Goal: Task Accomplishment & Management: Complete application form

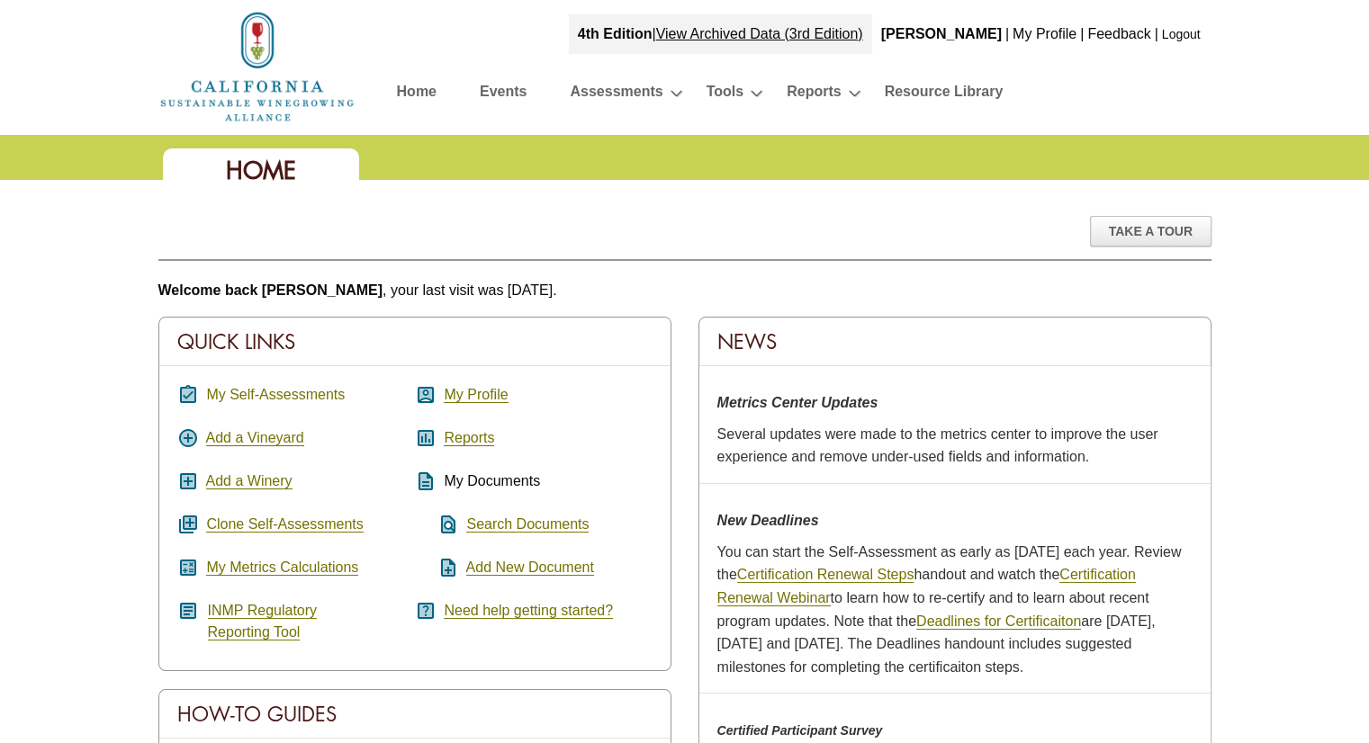
click at [260, 387] on link "My Self-Assessments" at bounding box center [275, 395] width 139 height 16
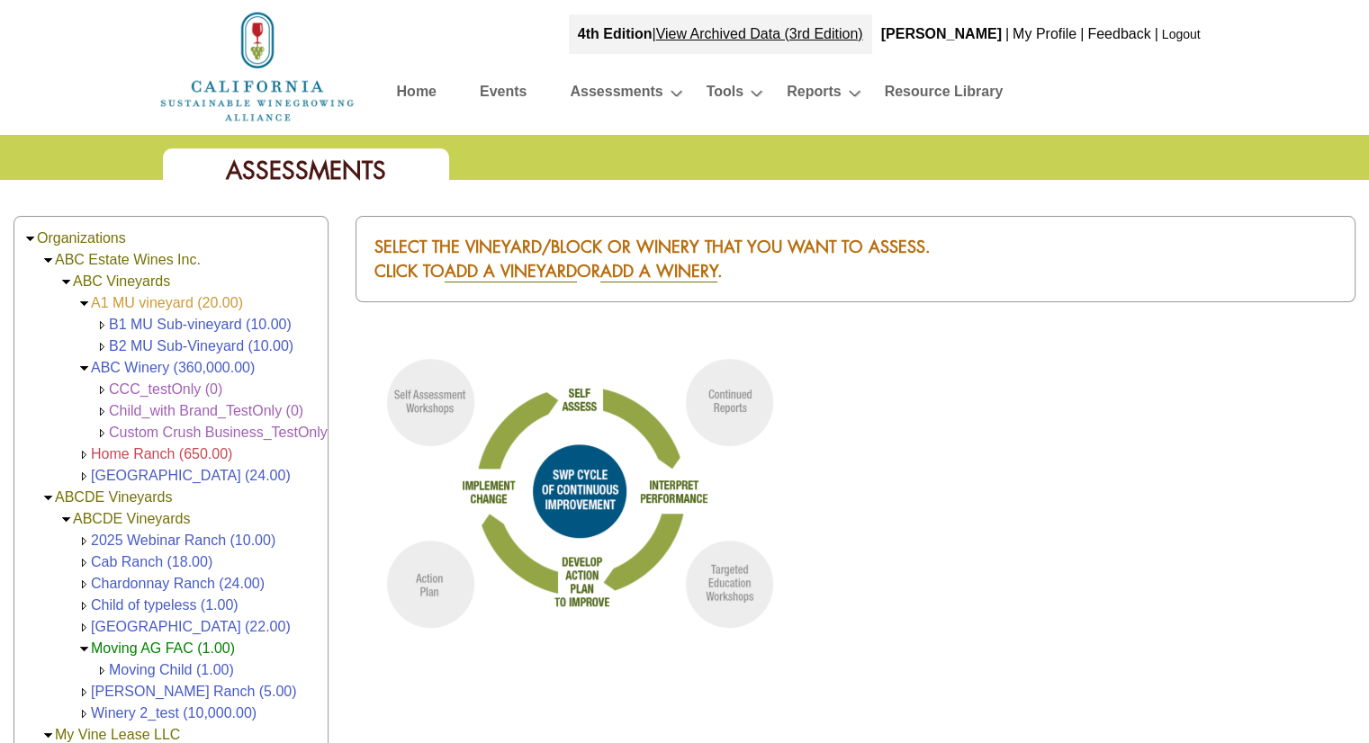
click at [171, 305] on link "A1 MU vineyard (20.00)" at bounding box center [167, 302] width 152 height 15
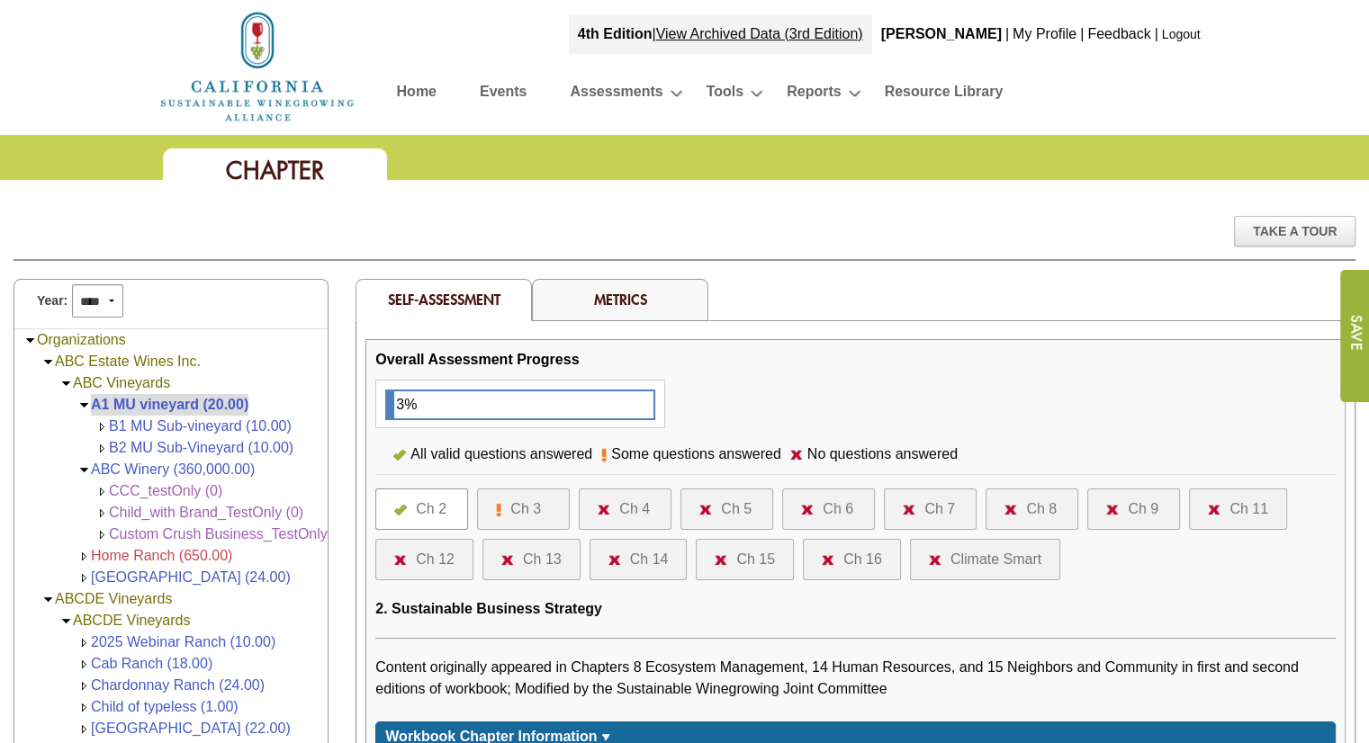
click at [1039, 505] on div "Ch 8" at bounding box center [1041, 510] width 31 height 22
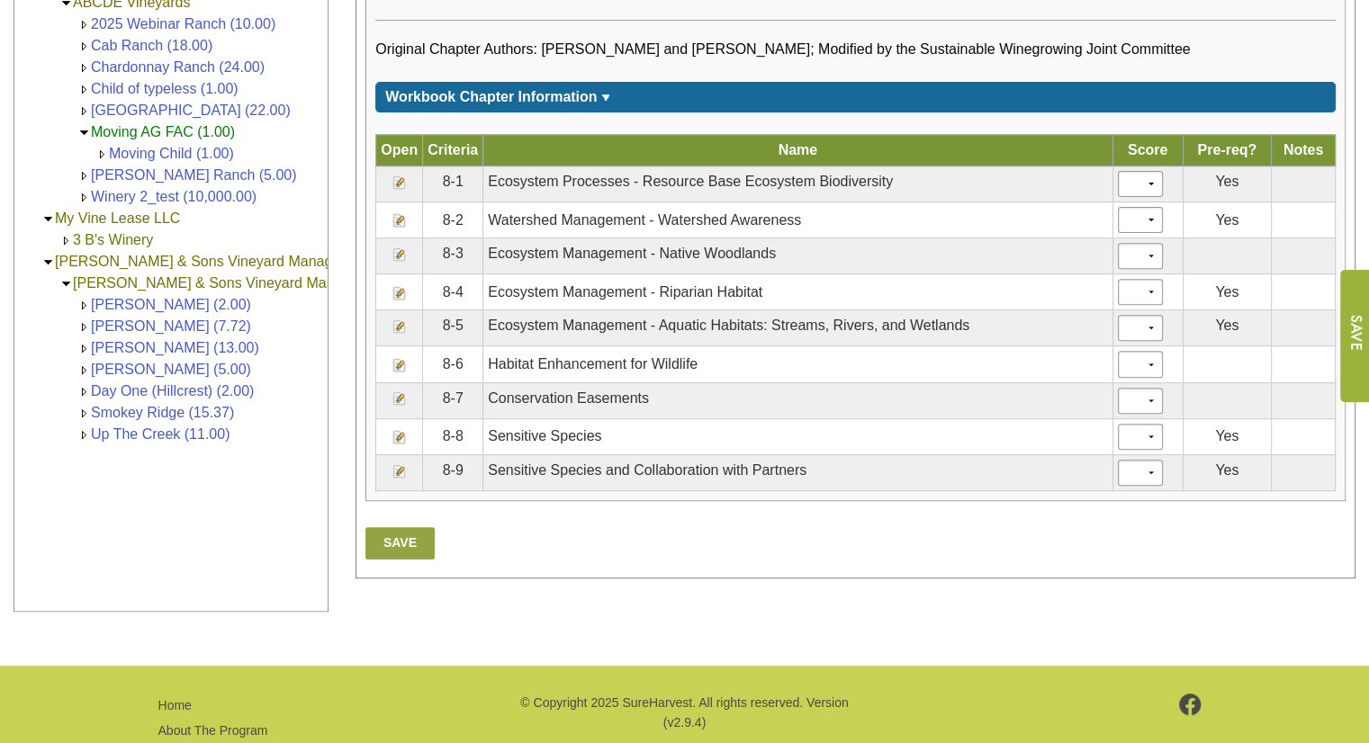
scroll to position [630, 0]
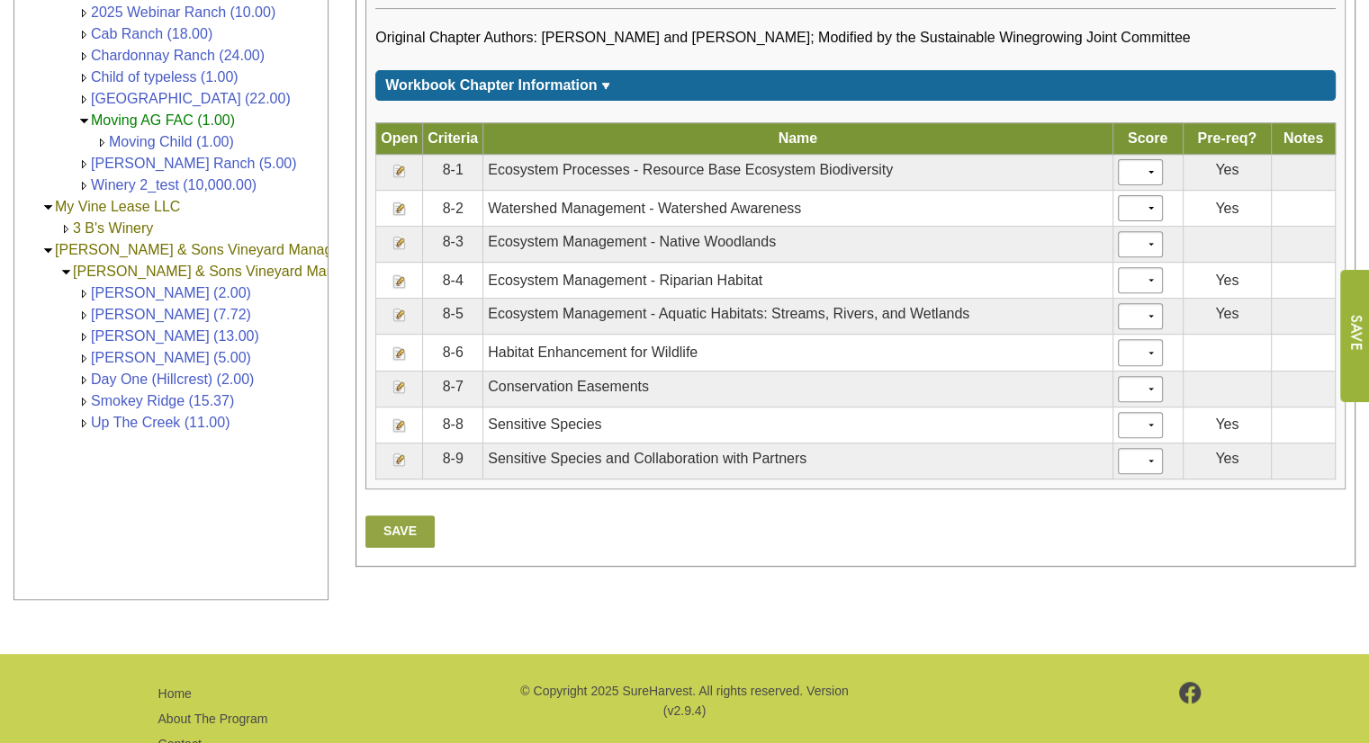
click at [396, 167] on img at bounding box center [399, 171] width 14 height 14
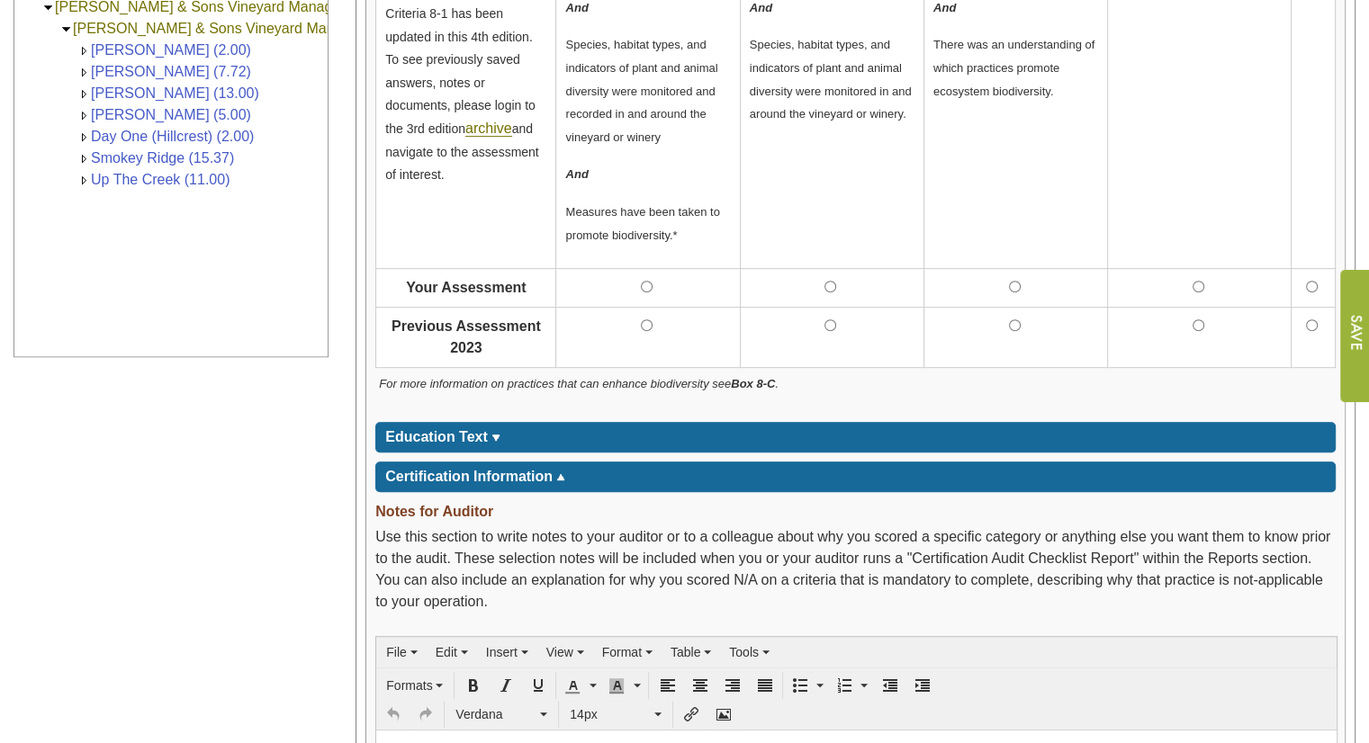
scroll to position [900, 0]
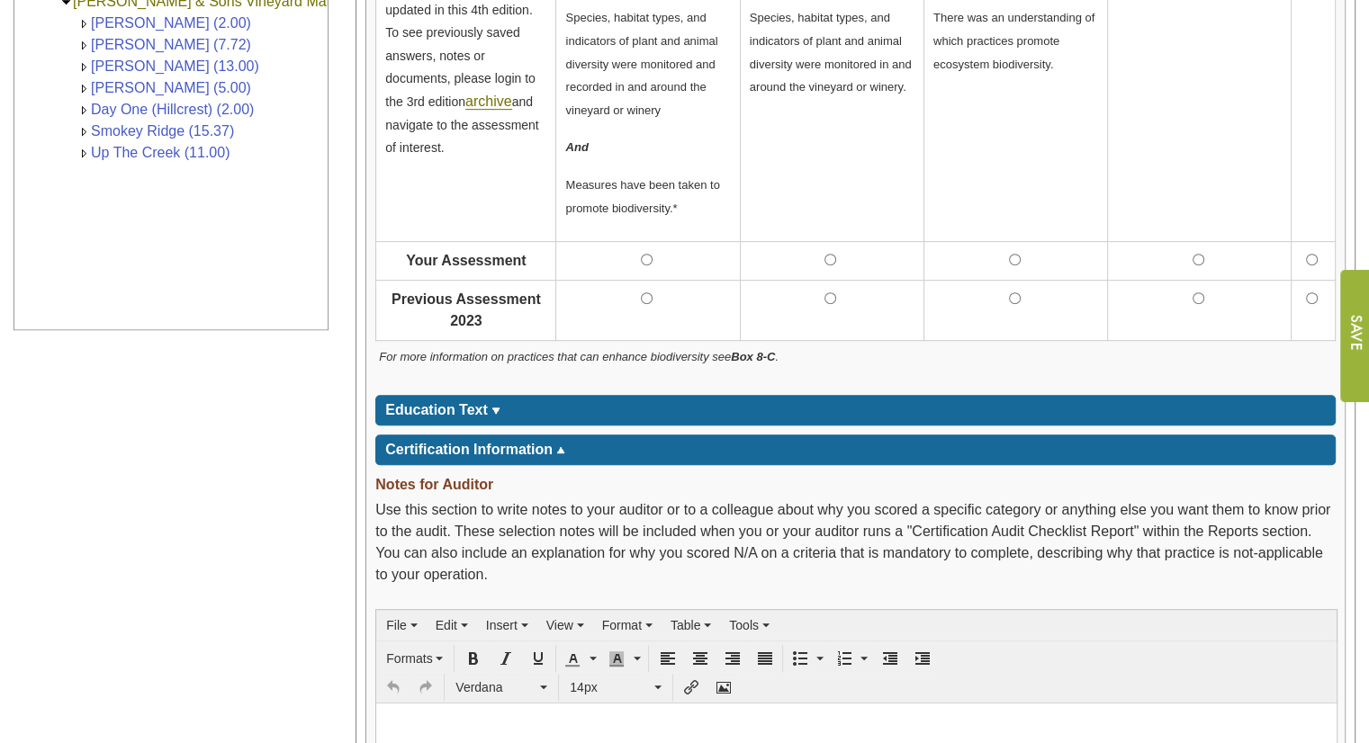
click at [472, 400] on td "Education Text" at bounding box center [436, 411] width 103 height 22
